Goal: Check status: Check status

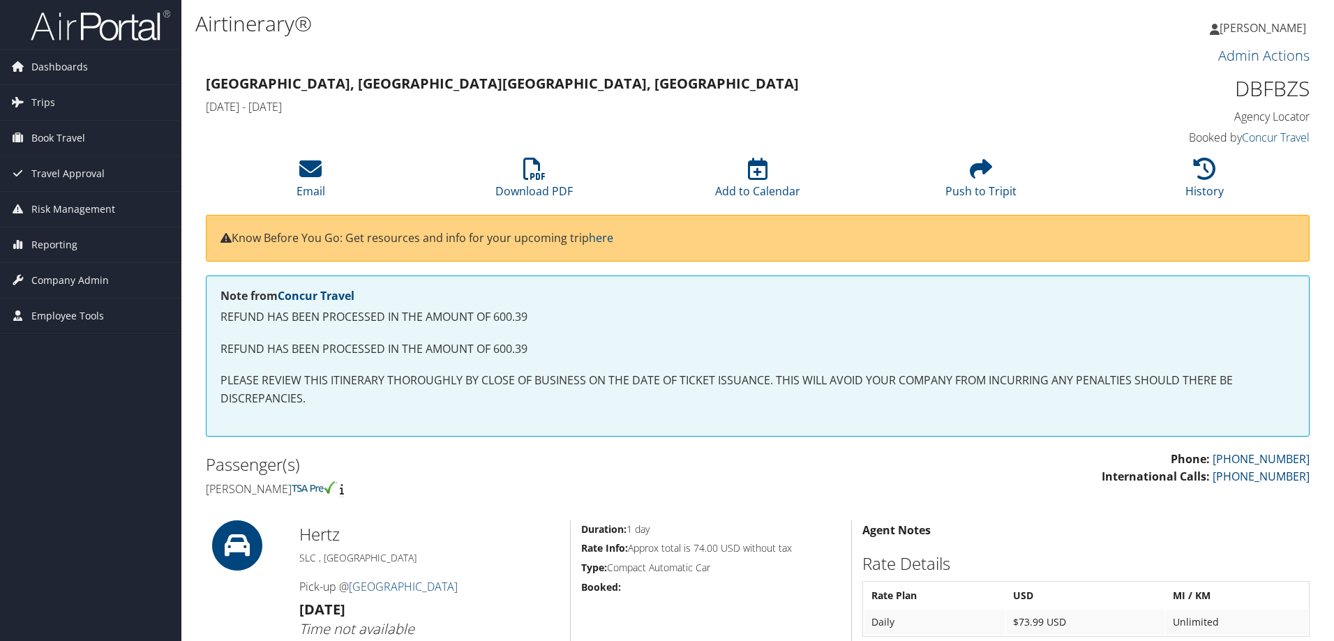
scroll to position [446, 0]
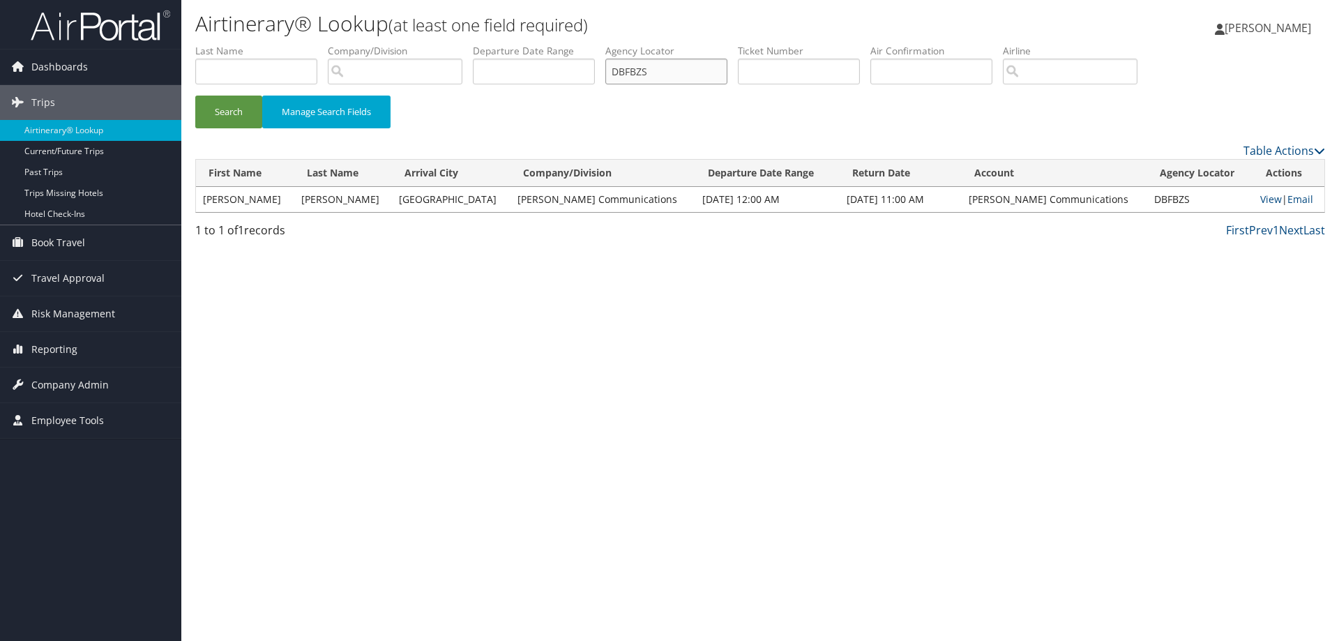
drag, startPoint x: 689, startPoint y: 69, endPoint x: 568, endPoint y: 77, distance: 121.0
click at [568, 44] on ul "First Name Last Name Departure City Arrival City Company/Division Airport/City …" at bounding box center [760, 44] width 1130 height 0
click at [229, 114] on button "Search" at bounding box center [228, 112] width 67 height 33
click at [1260, 202] on link "View" at bounding box center [1271, 199] width 22 height 13
